Goal: Task Accomplishment & Management: Complete application form

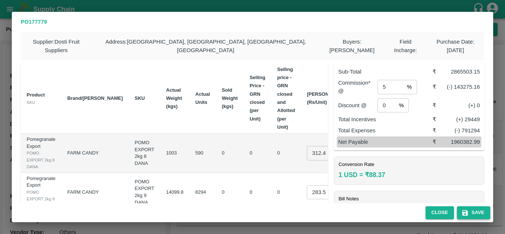
scroll to position [0, 26]
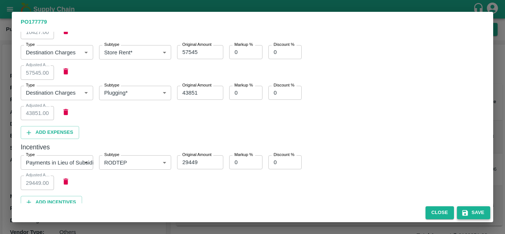
click at [473, 212] on button "Save" at bounding box center [473, 212] width 33 height 13
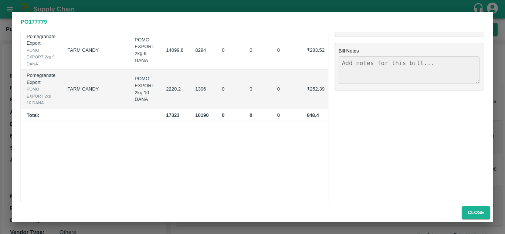
scroll to position [0, 0]
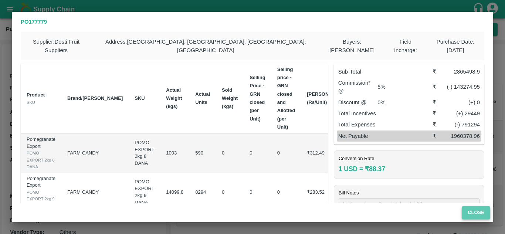
click at [474, 216] on button "Close" at bounding box center [476, 212] width 28 height 13
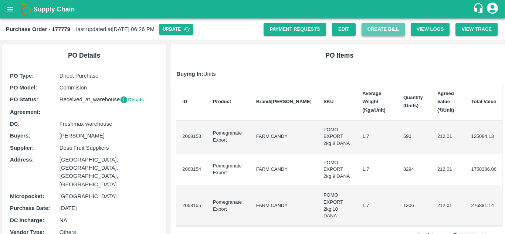
click at [381, 26] on button "Create Bill" at bounding box center [383, 29] width 43 height 13
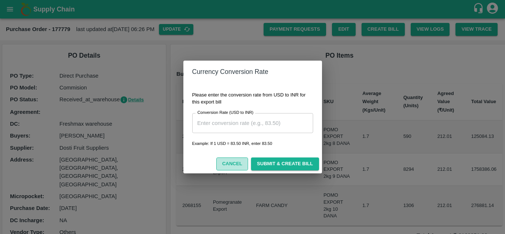
click at [235, 162] on button "Cancel" at bounding box center [232, 164] width 32 height 13
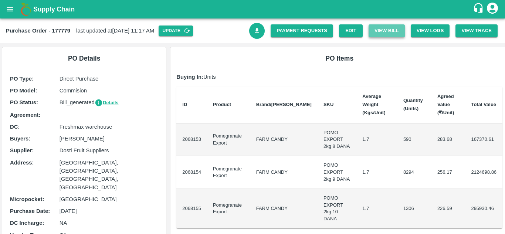
click at [383, 33] on button "View Bill" at bounding box center [387, 30] width 36 height 13
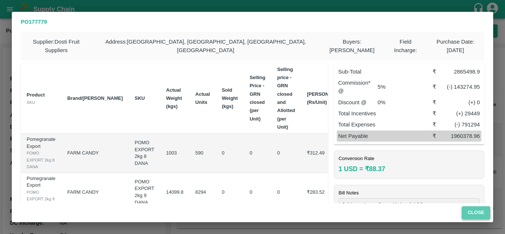
click at [478, 210] on button "Close" at bounding box center [476, 212] width 28 height 13
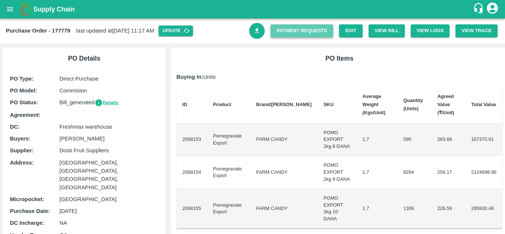
click at [299, 34] on link "Payment Requests" at bounding box center [302, 30] width 63 height 13
click at [391, 29] on button "View Bill" at bounding box center [387, 30] width 36 height 13
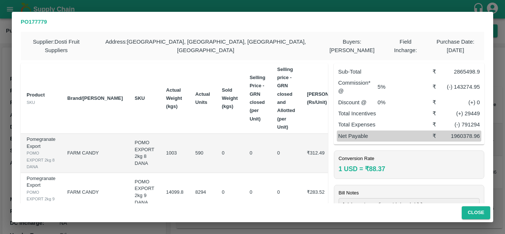
click at [301, 163] on td "₹312.49" at bounding box center [327, 153] width 52 height 39
click at [476, 210] on button "Close" at bounding box center [476, 212] width 28 height 13
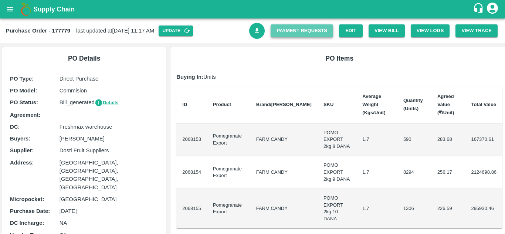
click at [292, 33] on link "Payment Requests" at bounding box center [302, 30] width 63 height 13
click at [388, 28] on button "View Bill" at bounding box center [387, 30] width 36 height 13
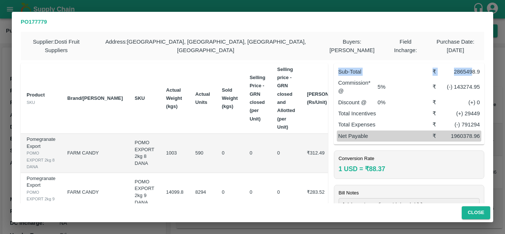
drag, startPoint x: 338, startPoint y: 61, endPoint x: 470, endPoint y: 67, distance: 132.2
click at [470, 67] on div "Sub-Total ₹ 2865498.9" at bounding box center [409, 71] width 145 height 11
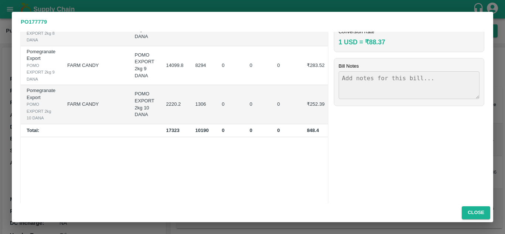
scroll to position [127, 0]
click at [477, 214] on button "Close" at bounding box center [476, 212] width 28 height 13
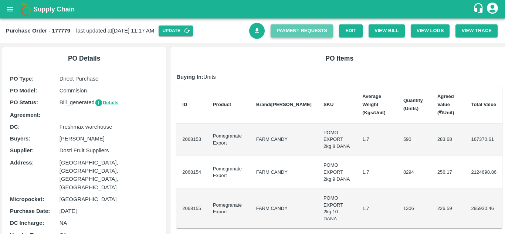
click at [297, 31] on link "Payment Requests" at bounding box center [302, 30] width 63 height 13
click at [395, 29] on button "View Bill" at bounding box center [387, 30] width 36 height 13
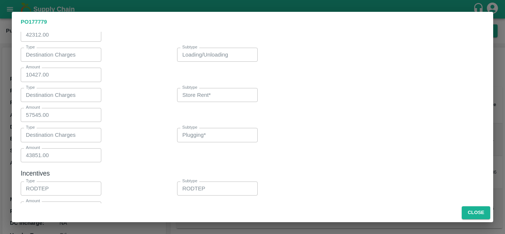
scroll to position [828, 0]
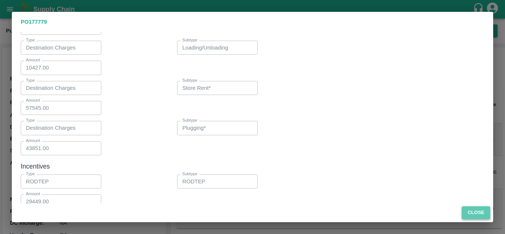
click at [475, 216] on button "Close" at bounding box center [476, 212] width 28 height 13
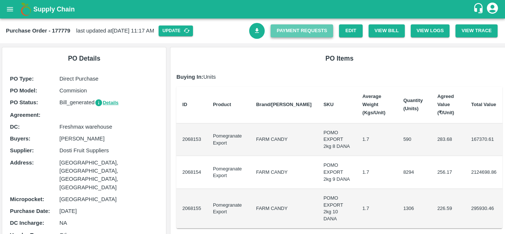
click at [295, 34] on link "Payment Requests" at bounding box center [302, 30] width 63 height 13
click at [381, 32] on button "View Bill" at bounding box center [387, 30] width 36 height 13
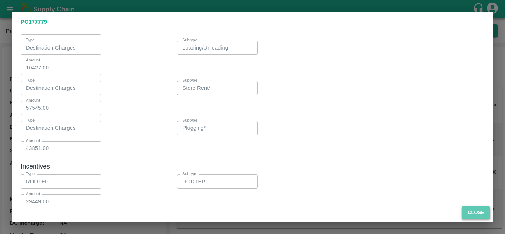
click at [478, 213] on button "Close" at bounding box center [476, 212] width 28 height 13
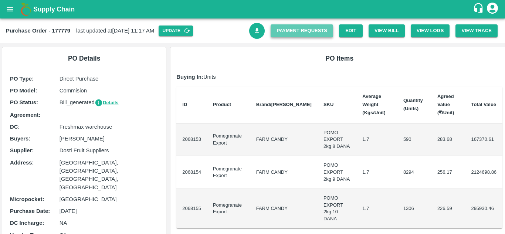
click at [298, 29] on link "Payment Requests" at bounding box center [302, 30] width 63 height 13
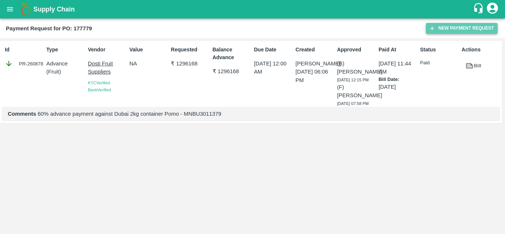
click at [456, 31] on button "New Payment Request" at bounding box center [462, 28] width 72 height 11
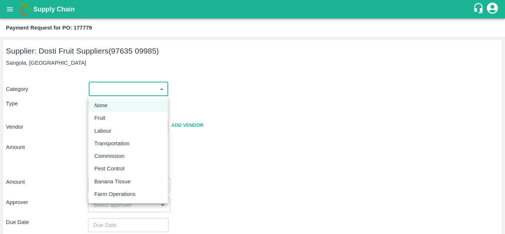
click at [126, 87] on body "Supply Chain Payment Request for PO: 177779 Supplier: Dosti Fruit Suppliers (97…" at bounding box center [252, 117] width 505 height 234
click at [117, 115] on div "Fruit" at bounding box center [128, 118] width 68 height 8
type input "1"
type input "Dosti Fruit Suppliers - 97635 09985(Supplier)"
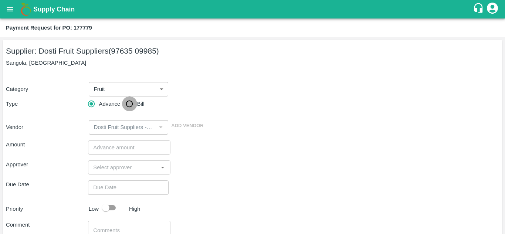
click at [129, 105] on input "Bill" at bounding box center [129, 104] width 15 height 15
radio input "true"
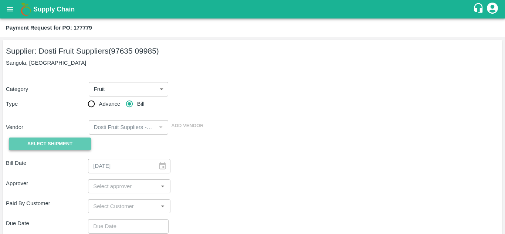
click at [55, 142] on span "Select Shipment" at bounding box center [49, 144] width 45 height 9
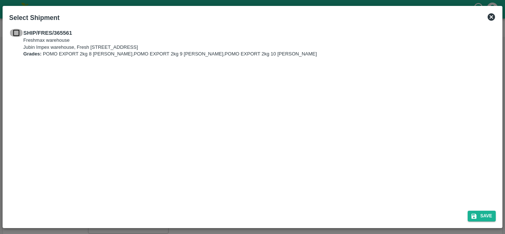
click at [17, 34] on input "checkbox" at bounding box center [16, 33] width 14 height 8
checkbox input "true"
click at [475, 219] on icon "submit" at bounding box center [474, 216] width 7 height 7
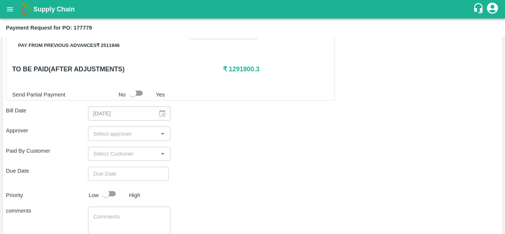
scroll to position [266, 0]
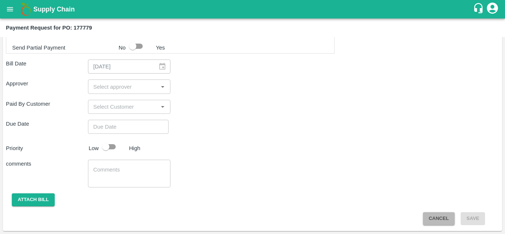
click at [443, 215] on button "Cancel" at bounding box center [439, 218] width 32 height 13
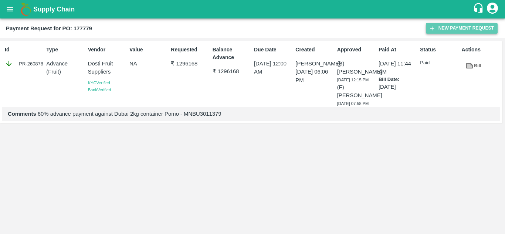
click at [443, 29] on button "New Payment Request" at bounding box center [462, 28] width 72 height 11
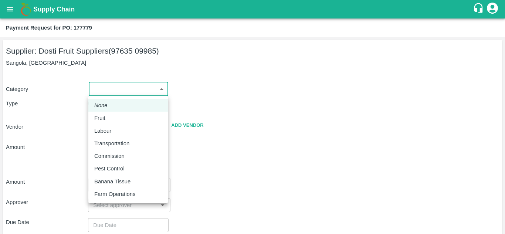
click at [130, 90] on body "Supply Chain Payment Request for PO: 177779 Supplier: Dosti Fruit Suppliers (97…" at bounding box center [252, 117] width 505 height 234
click at [121, 117] on div "Fruit" at bounding box center [128, 118] width 68 height 8
type input "1"
type input "Dosti Fruit Suppliers - 97635 09985(Supplier)"
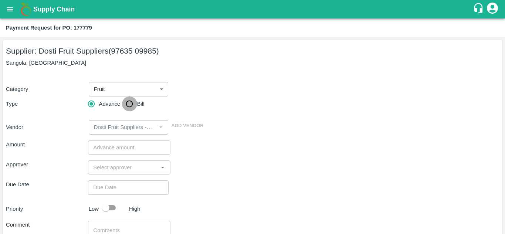
click at [131, 101] on input "Bill" at bounding box center [129, 104] width 15 height 15
radio input "true"
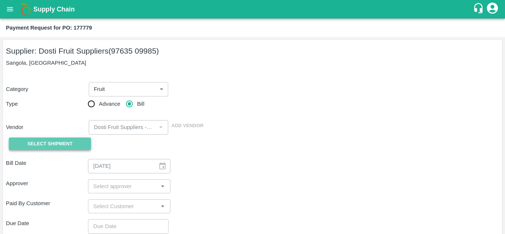
click at [55, 141] on span "Select Shipment" at bounding box center [49, 144] width 45 height 9
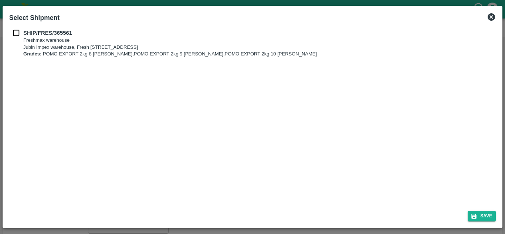
click at [33, 43] on p "Freshmax warehouse" at bounding box center [170, 40] width 294 height 7
click at [17, 34] on input "checkbox" at bounding box center [16, 33] width 14 height 8
checkbox input "true"
click at [482, 212] on button "Save" at bounding box center [482, 216] width 28 height 11
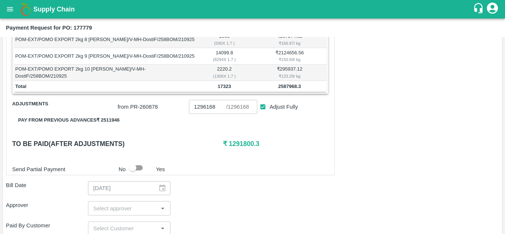
scroll to position [145, 0]
click at [263, 106] on input "Adjust Fully" at bounding box center [263, 107] width 14 height 14
checkbox input "false"
type input "0"
click at [263, 106] on input "Adjust Fully" at bounding box center [263, 107] width 14 height 14
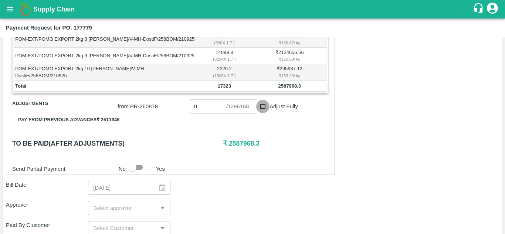
checkbox input "true"
type input "1296168"
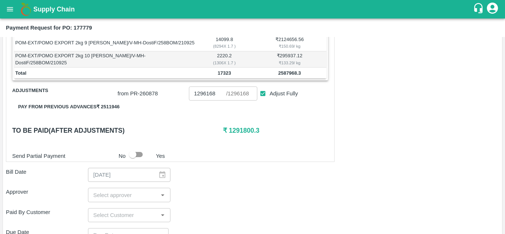
scroll to position [266, 0]
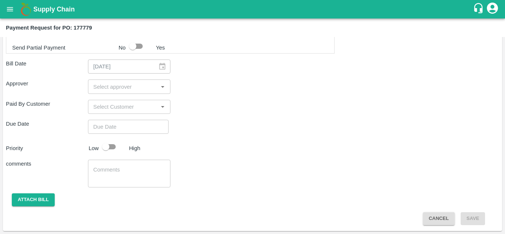
click at [432, 215] on button "Cancel" at bounding box center [439, 218] width 32 height 13
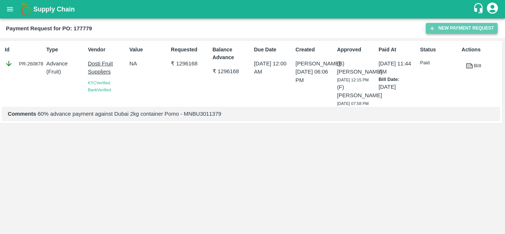
click at [453, 28] on button "New Payment Request" at bounding box center [462, 28] width 72 height 11
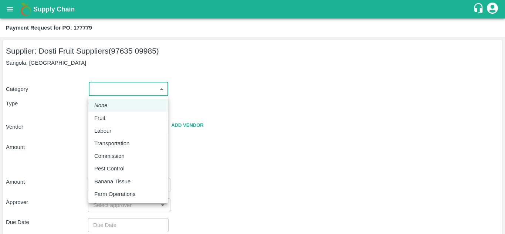
click at [130, 89] on body "Supply Chain Payment Request for PO: 177779 Supplier: Dosti Fruit Suppliers (97…" at bounding box center [252, 117] width 505 height 234
click at [123, 113] on li "Fruit" at bounding box center [128, 118] width 80 height 13
type input "1"
type input "Dosti Fruit Suppliers - 97635 09985(Supplier)"
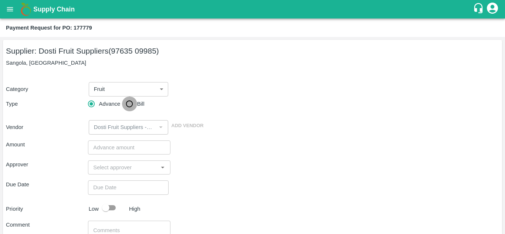
click at [134, 106] on input "Bill" at bounding box center [129, 104] width 15 height 15
radio input "true"
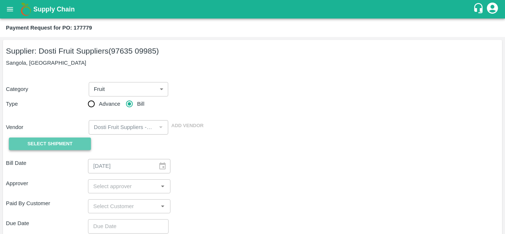
click at [45, 141] on span "Select Shipment" at bounding box center [49, 144] width 45 height 9
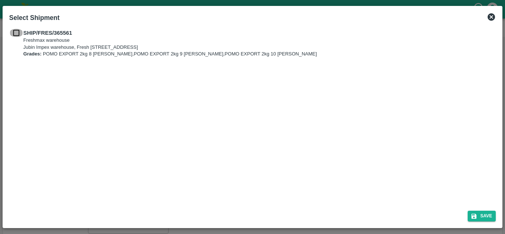
click at [17, 30] on input "checkbox" at bounding box center [16, 33] width 14 height 8
checkbox input "true"
click at [489, 214] on button "Save" at bounding box center [482, 216] width 28 height 11
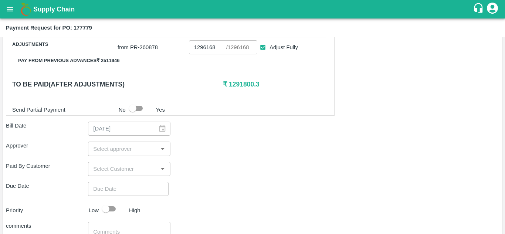
scroll to position [204, 0]
click at [228, 82] on h6 "₹ 1291800.3" at bounding box center [275, 84] width 105 height 10
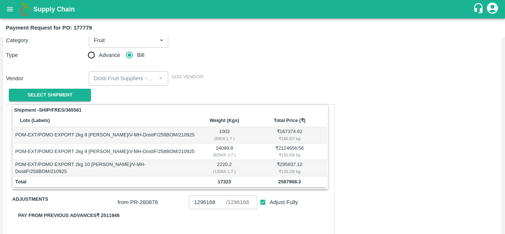
scroll to position [43, 0]
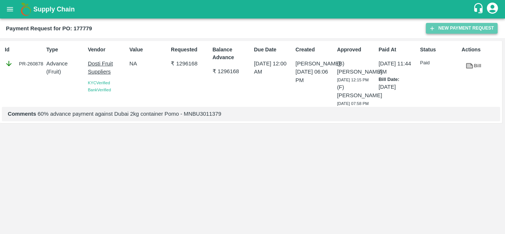
click at [438, 29] on button "New Payment Request" at bounding box center [462, 28] width 72 height 11
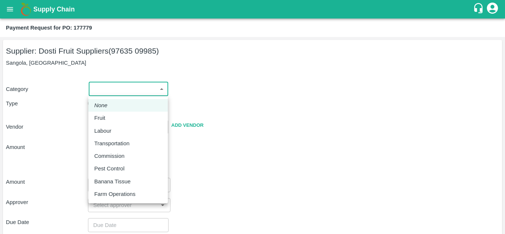
click at [133, 92] on body "Supply Chain Payment Request for PO: 177779 Supplier: Dosti Fruit Suppliers (97…" at bounding box center [252, 117] width 505 height 234
click at [125, 119] on div "Fruit" at bounding box center [128, 118] width 68 height 8
type input "1"
type input "Dosti Fruit Suppliers - 97635 09985(Supplier)"
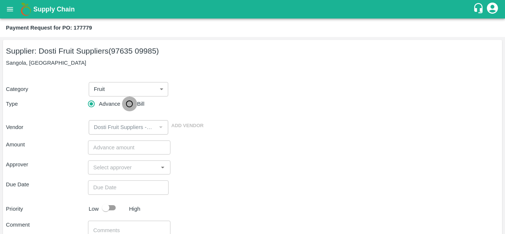
click at [128, 103] on input "Bill" at bounding box center [129, 104] width 15 height 15
radio input "true"
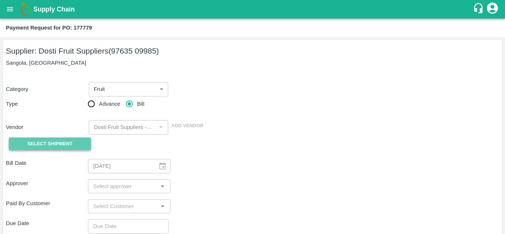
click at [43, 142] on span "Select Shipment" at bounding box center [49, 144] width 45 height 9
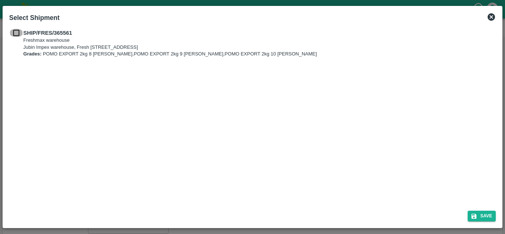
click at [16, 32] on input "checkbox" at bounding box center [16, 33] width 14 height 8
checkbox input "true"
click at [491, 212] on button "Save" at bounding box center [482, 216] width 28 height 11
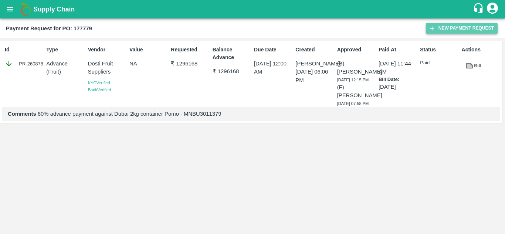
click at [455, 28] on button "New Payment Request" at bounding box center [462, 28] width 72 height 11
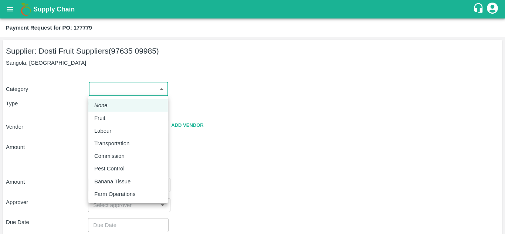
click at [139, 84] on body "Supply Chain Payment Request for PO: 177779 Supplier: Dosti Fruit Suppliers (97…" at bounding box center [252, 117] width 505 height 234
click at [104, 117] on p "Fruit" at bounding box center [99, 118] width 11 height 8
type input "1"
type input "Dosti Fruit Suppliers - 97635 09985(Supplier)"
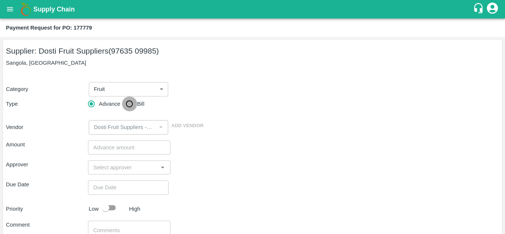
click at [128, 101] on input "Bill" at bounding box center [129, 104] width 15 height 15
radio input "true"
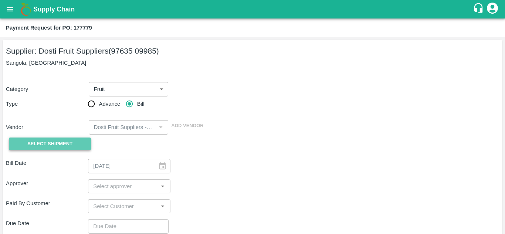
click at [40, 138] on button "Select Shipment" at bounding box center [50, 144] width 82 height 13
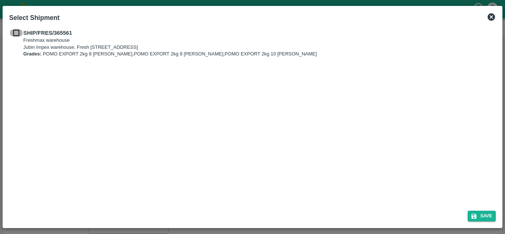
click at [16, 33] on input "checkbox" at bounding box center [16, 33] width 14 height 8
checkbox input "true"
click at [489, 219] on button "Save" at bounding box center [482, 216] width 28 height 11
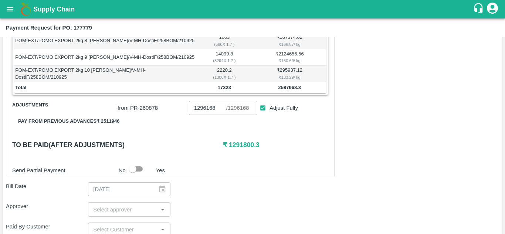
scroll to position [144, 0]
